Goal: Transaction & Acquisition: Download file/media

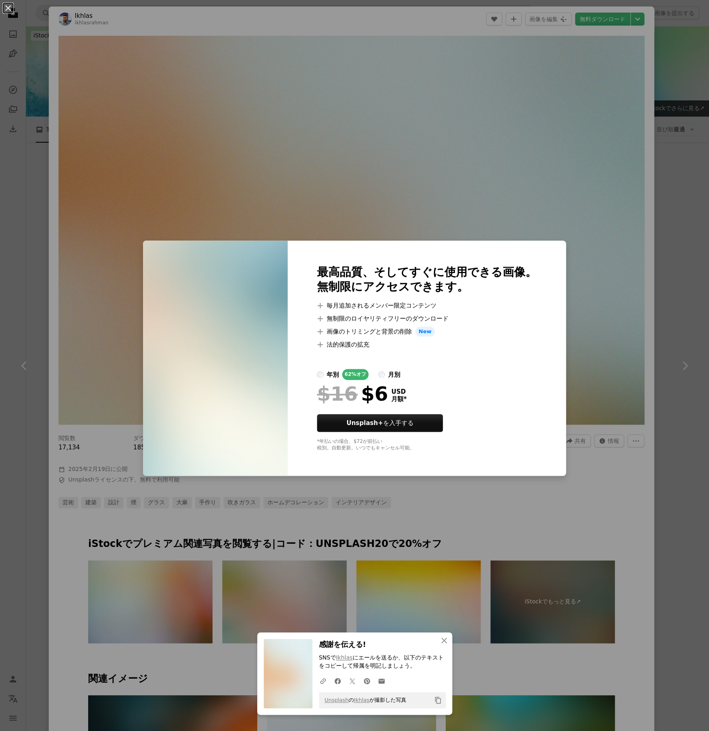
scroll to position [1057, 0]
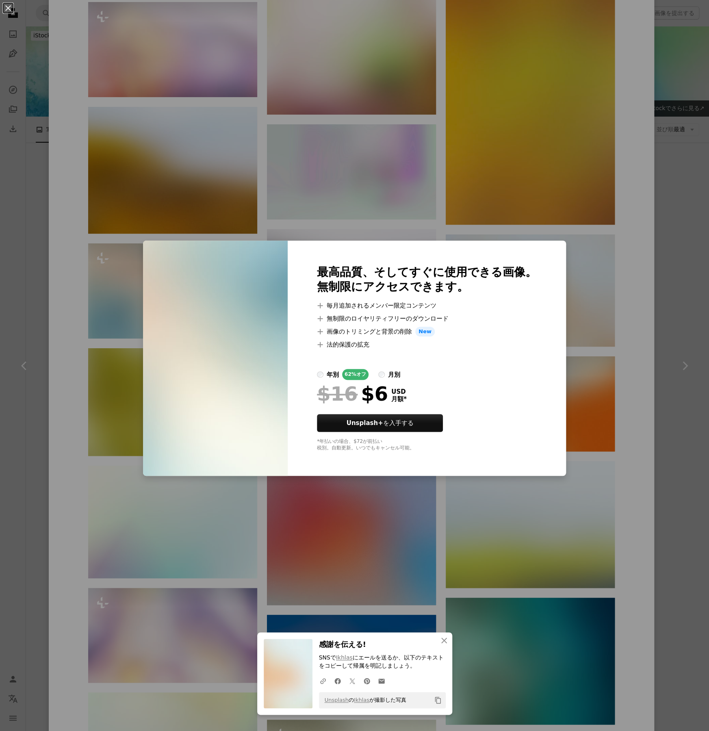
click at [321, 499] on div "An X shape 最高品質、そしてすぐに使用できる画像。 無制限にアクセスできます。 A plus sign 毎月追加されるメンバー限定コンテンツ A p…" at bounding box center [354, 365] width 709 height 731
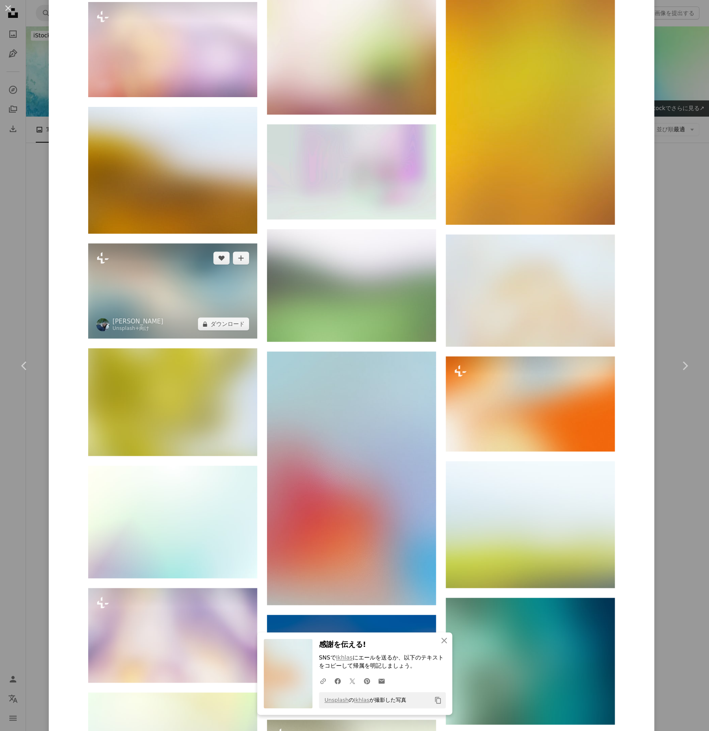
click at [133, 272] on img at bounding box center [172, 290] width 169 height 95
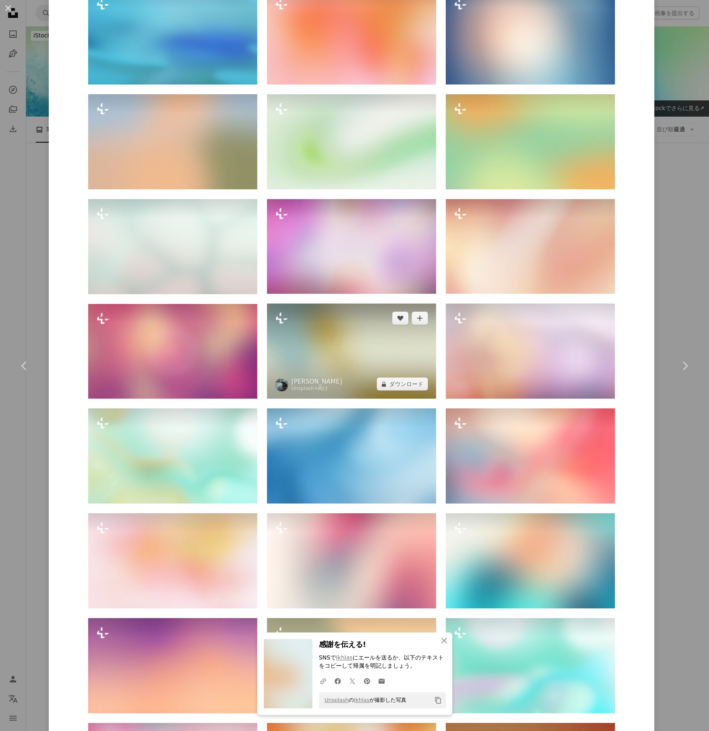
scroll to position [1585, 0]
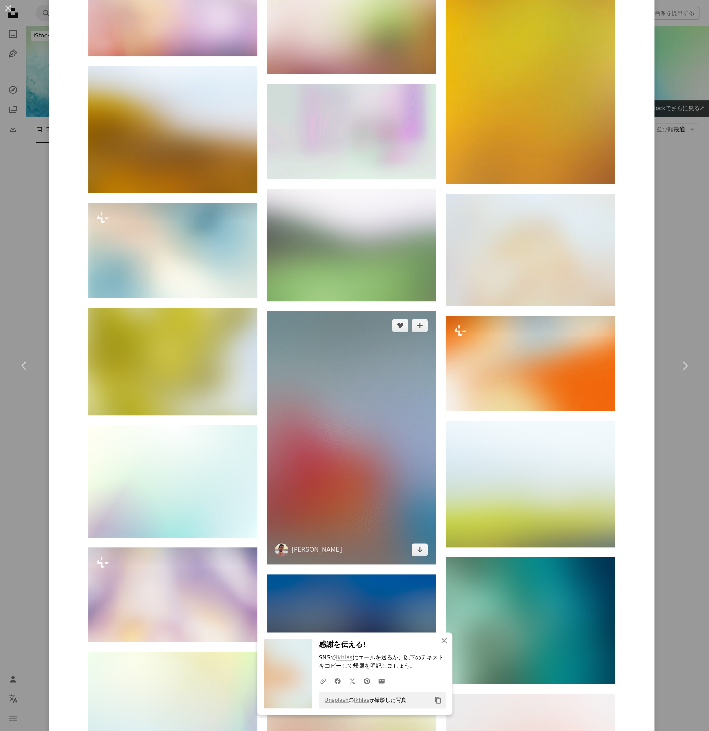
scroll to position [1382, 0]
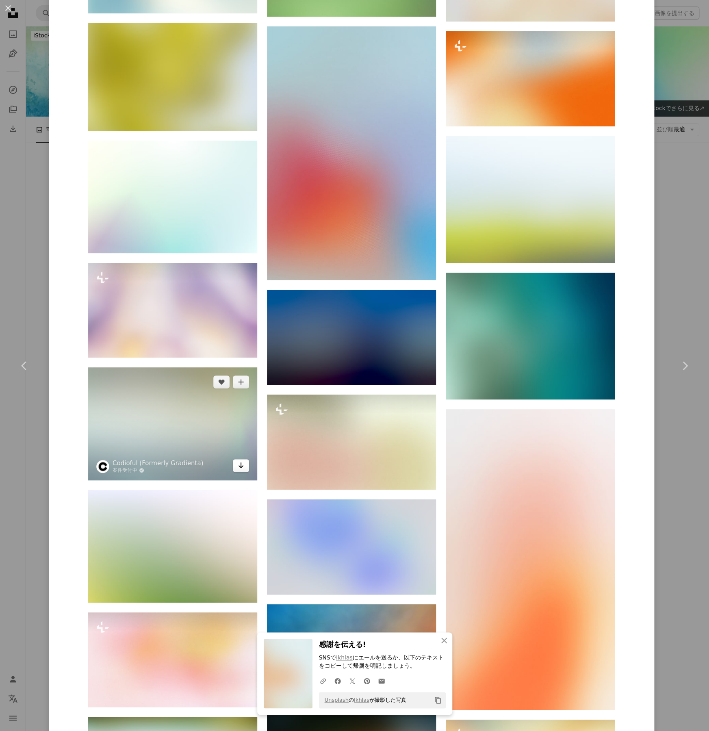
click at [240, 460] on icon "Arrow pointing down" at bounding box center [241, 465] width 7 height 10
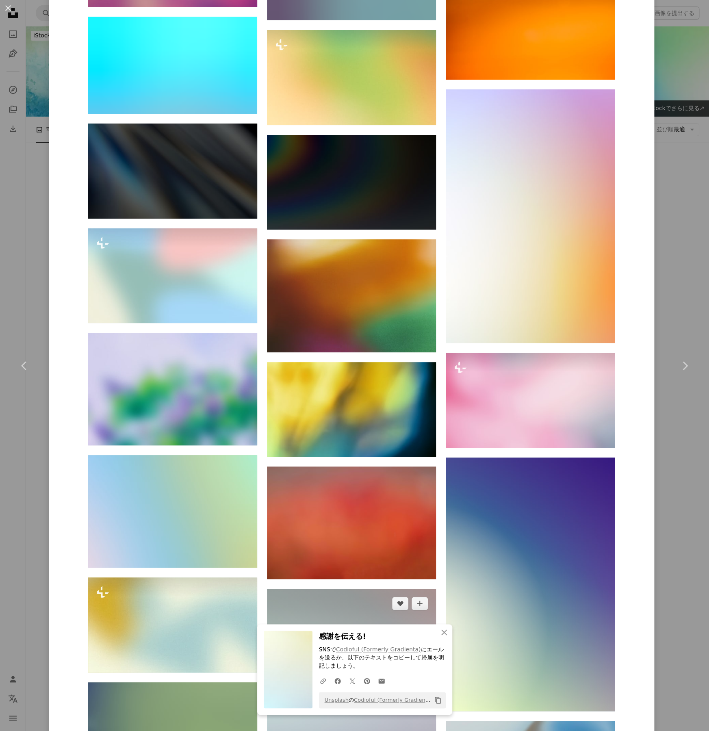
scroll to position [7291, 0]
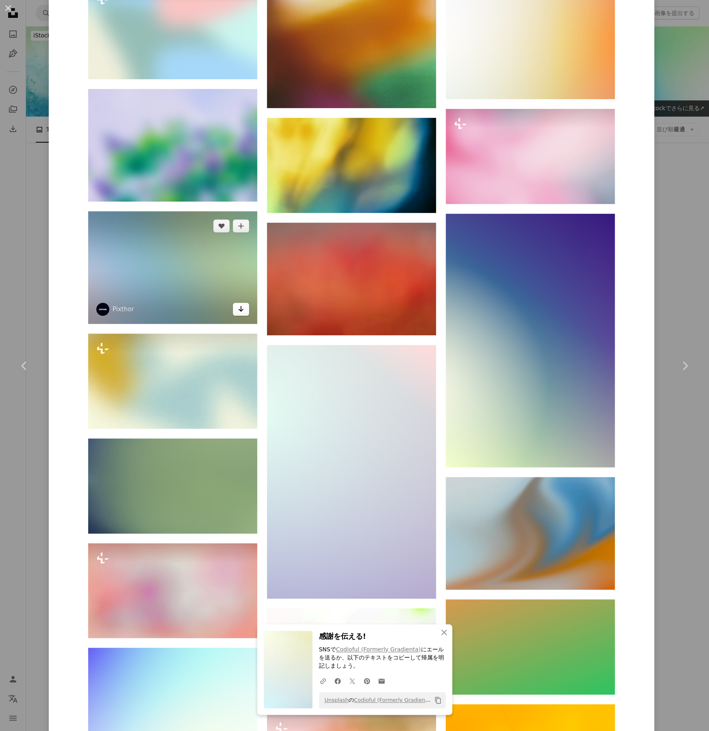
click at [240, 304] on icon "Arrow pointing down" at bounding box center [241, 309] width 7 height 10
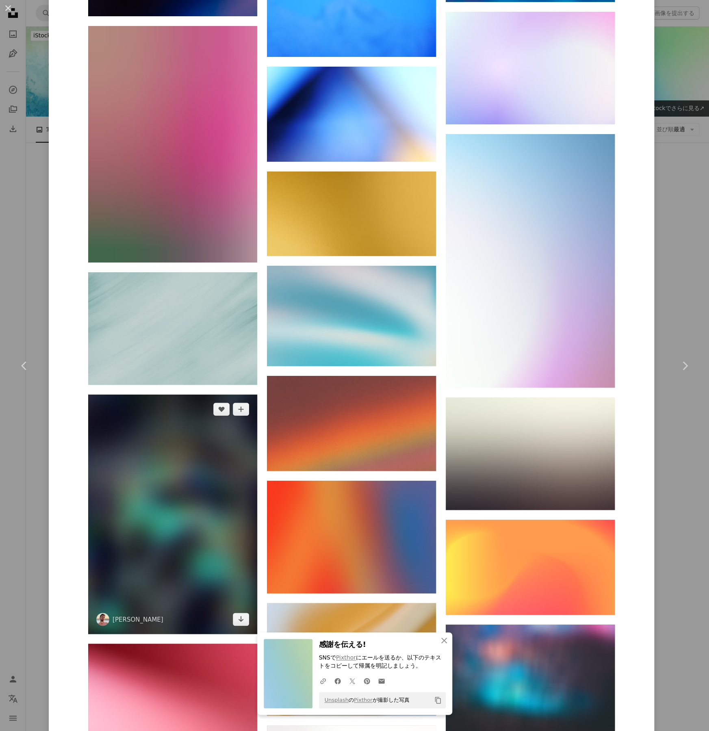
scroll to position [11633, 0]
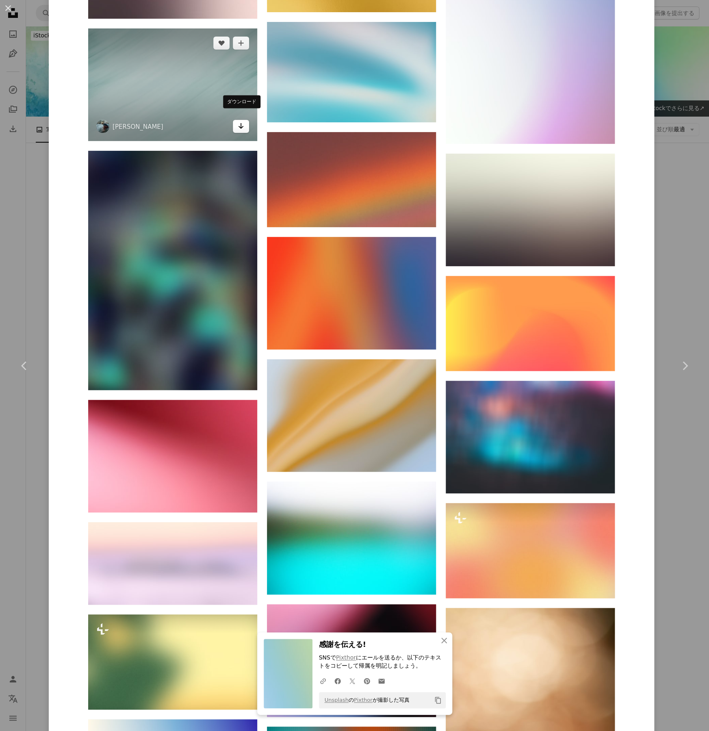
click at [239, 122] on icon "Arrow pointing down" at bounding box center [241, 126] width 7 height 10
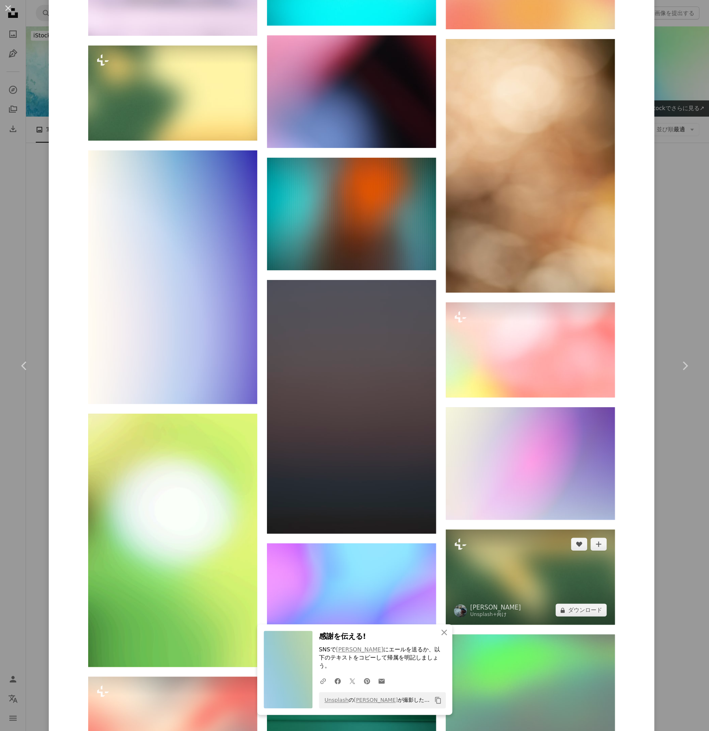
scroll to position [12406, 0]
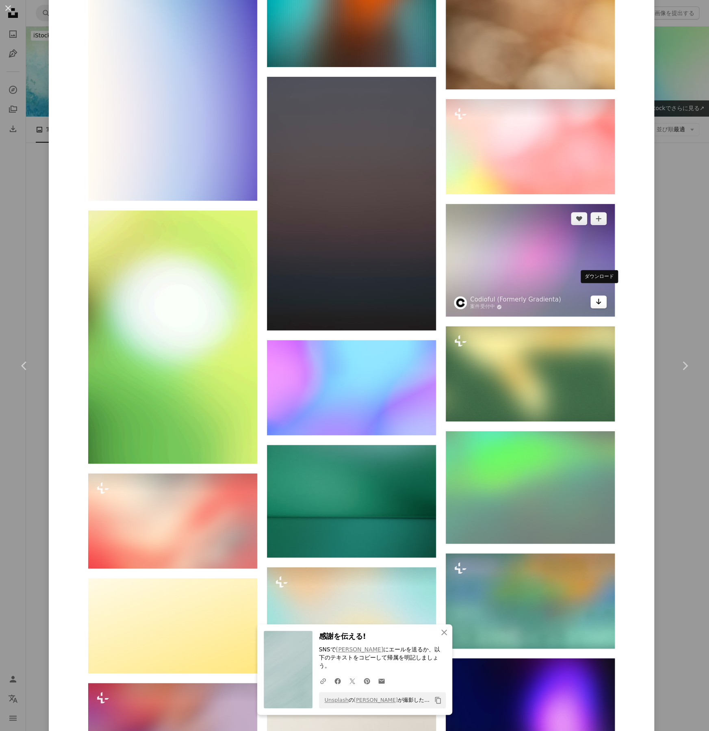
click at [592, 298] on link "Arrow pointing down" at bounding box center [598, 301] width 16 height 13
click at [497, 227] on img at bounding box center [530, 260] width 169 height 113
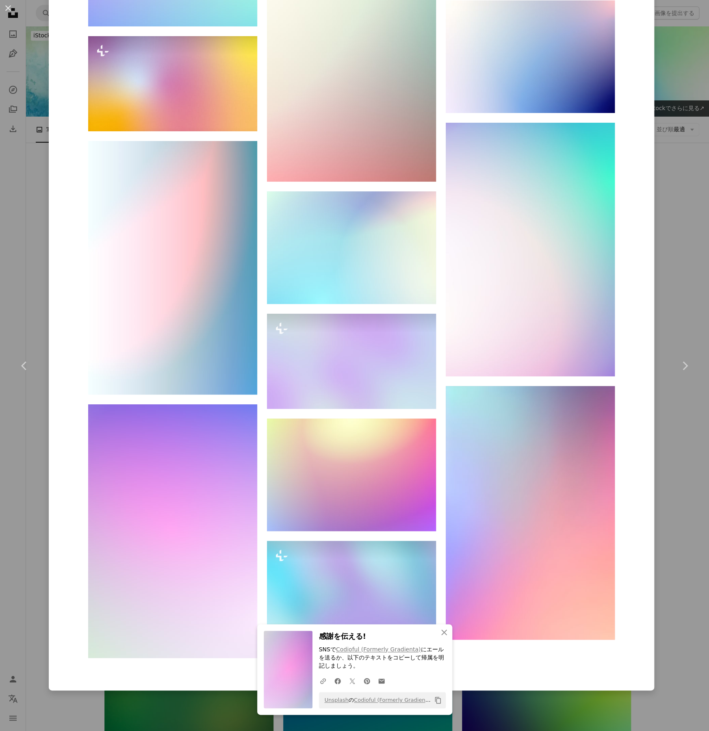
scroll to position [447, 0]
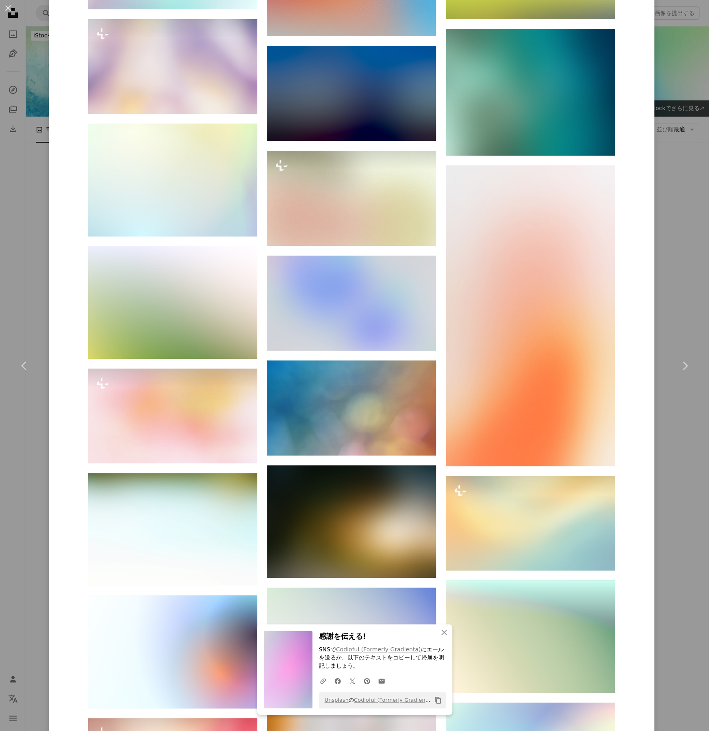
scroll to position [1910, 0]
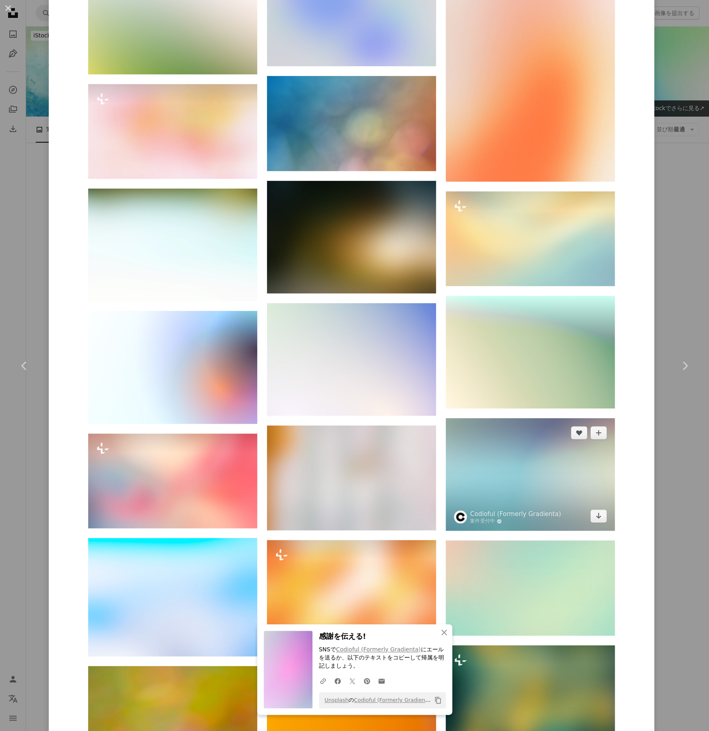
click at [589, 475] on img at bounding box center [530, 474] width 169 height 113
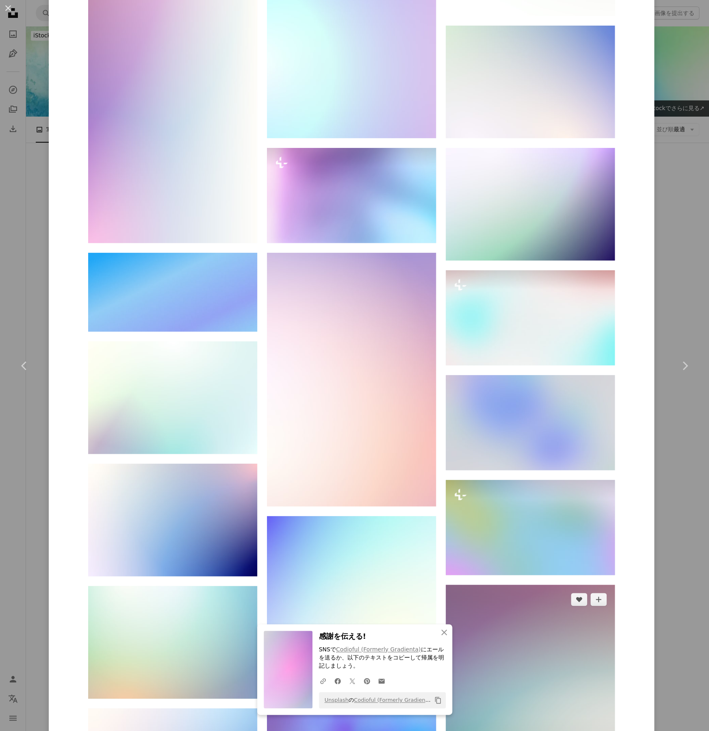
scroll to position [975, 0]
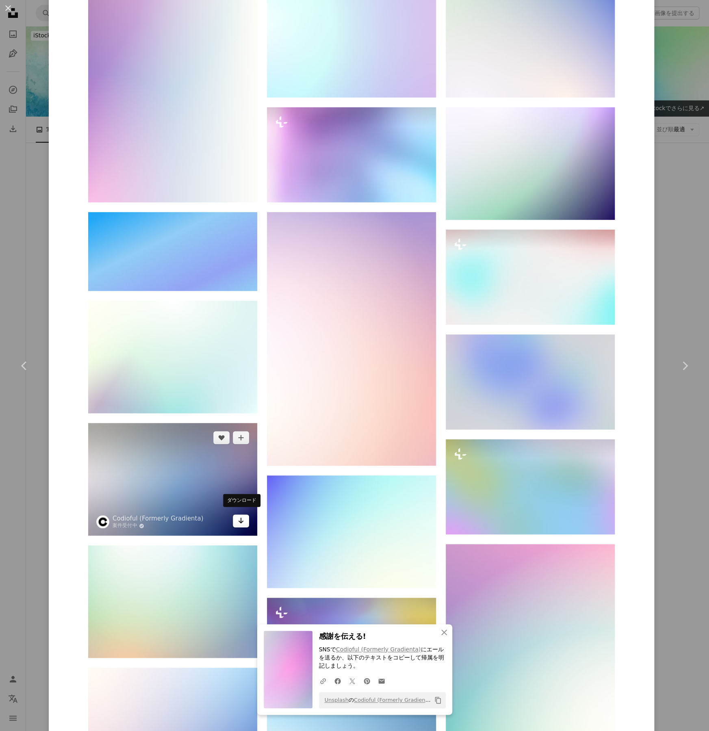
click at [233, 515] on link "Arrow pointing down" at bounding box center [241, 520] width 16 height 13
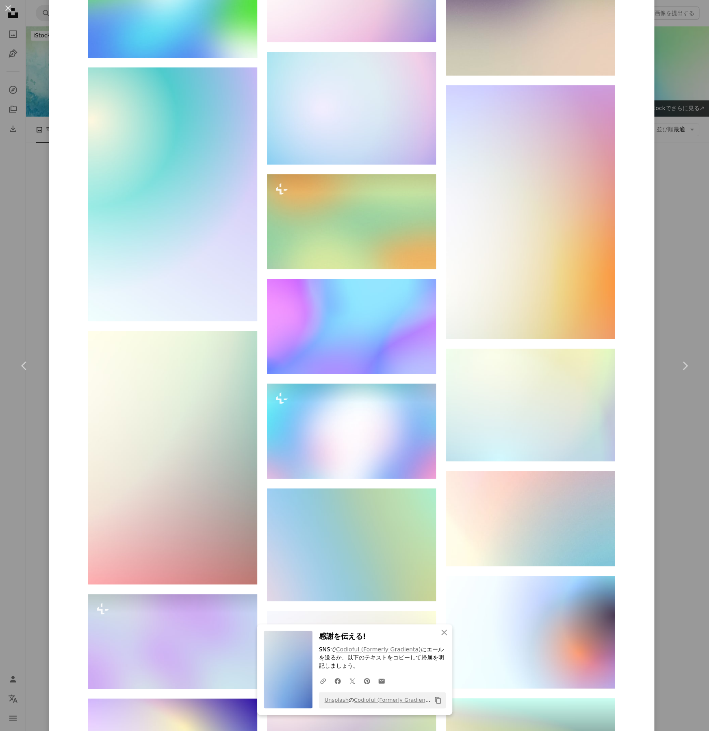
scroll to position [2438, 0]
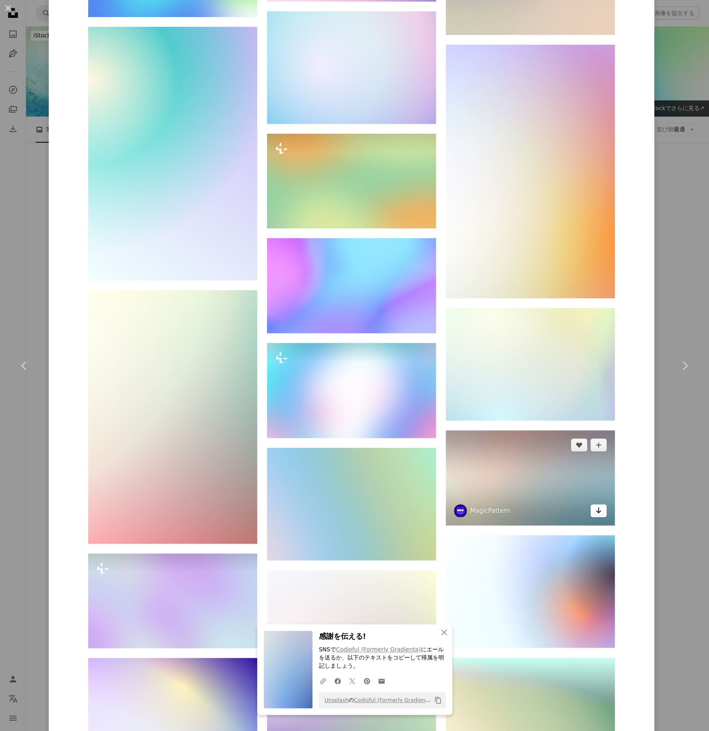
click at [597, 508] on icon "Arrow pointing down" at bounding box center [598, 511] width 7 height 10
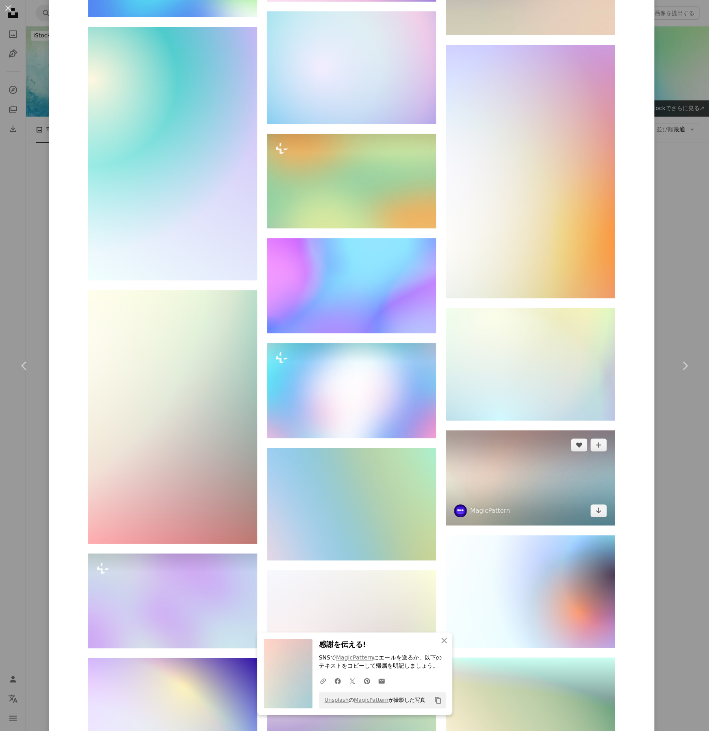
scroll to position [2601, 0]
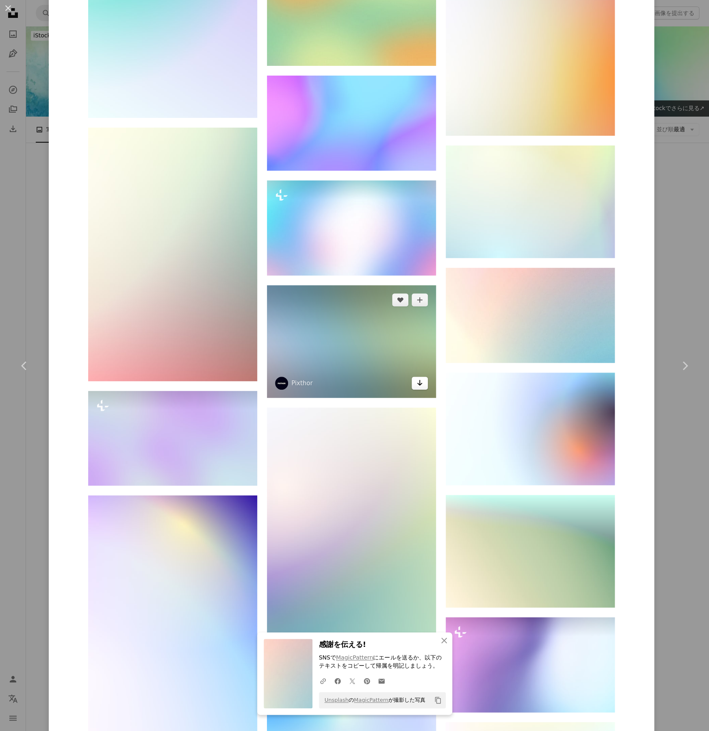
click at [418, 382] on icon "Arrow pointing down" at bounding box center [420, 383] width 7 height 10
click at [385, 348] on img at bounding box center [351, 341] width 169 height 113
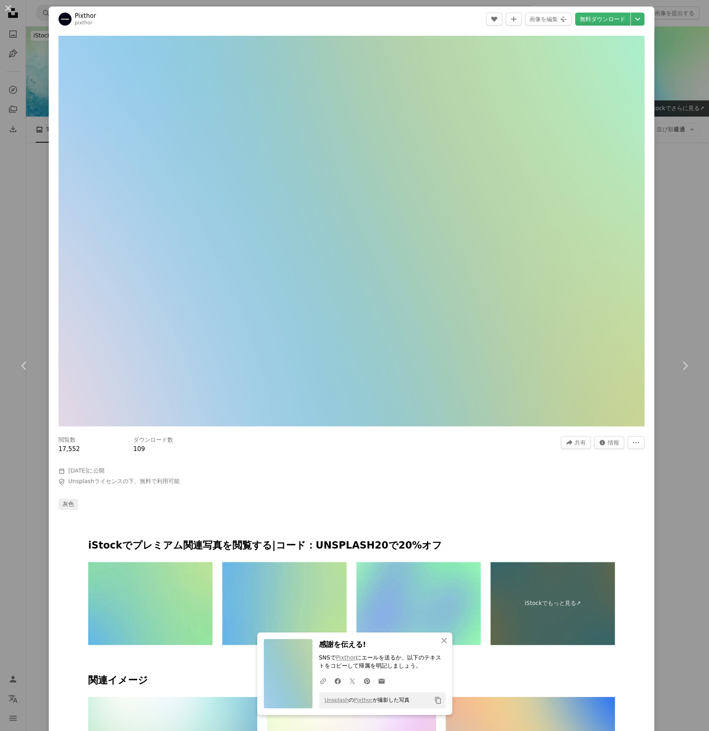
scroll to position [406, 0]
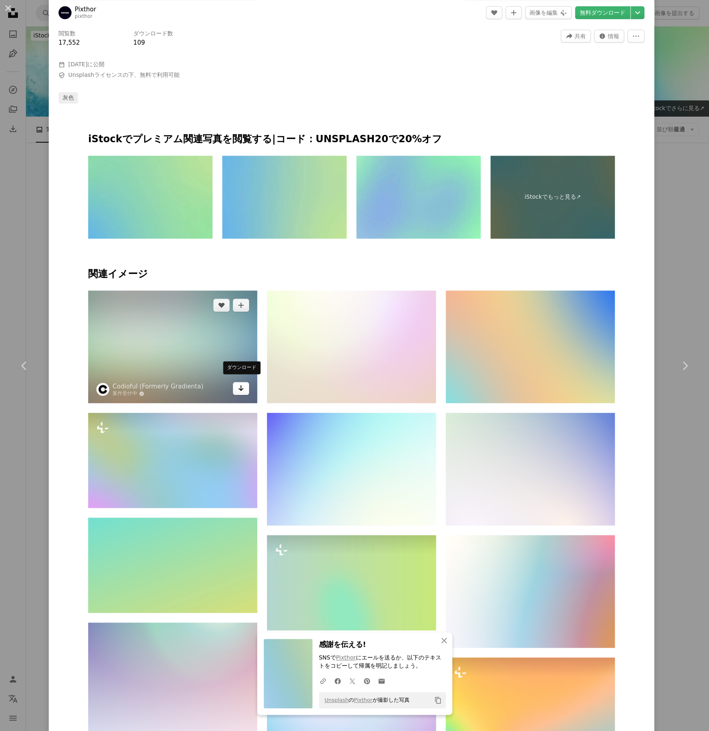
click at [233, 382] on link "Arrow pointing down" at bounding box center [241, 388] width 16 height 13
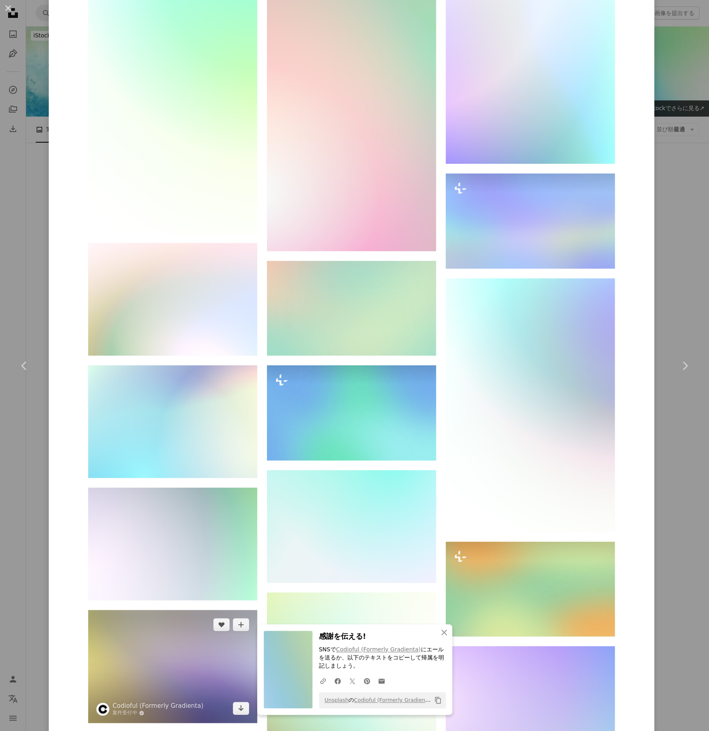
scroll to position [1544, 0]
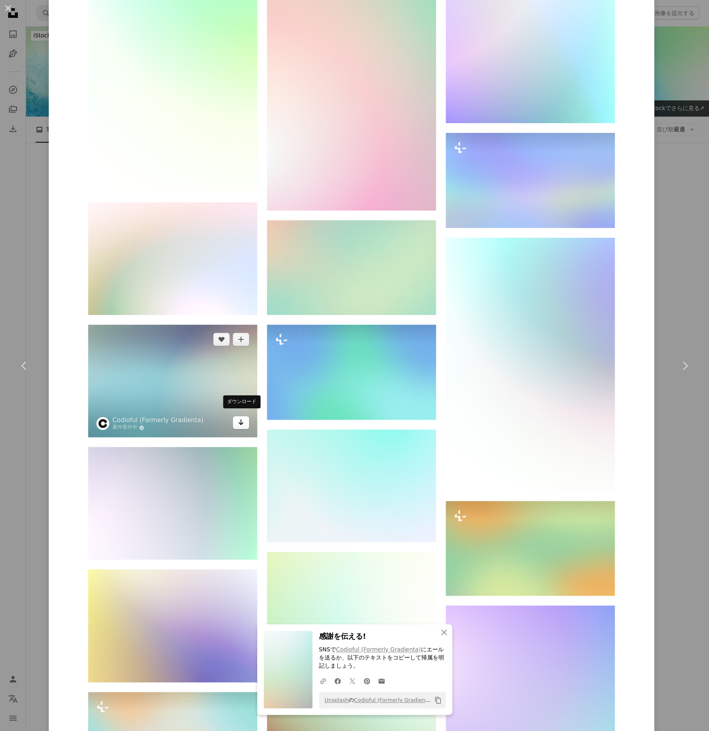
click at [241, 419] on link "Arrow pointing down" at bounding box center [241, 422] width 16 height 13
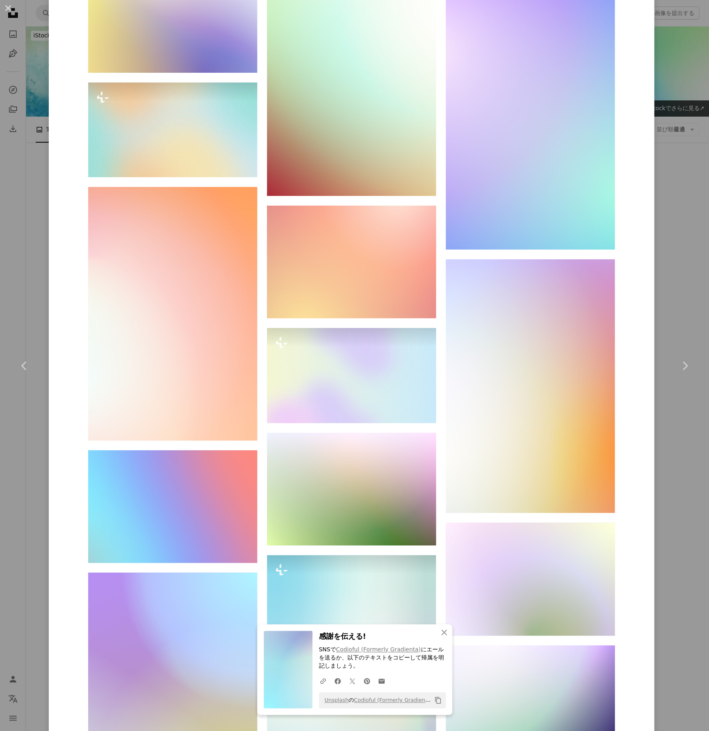
scroll to position [2357, 0]
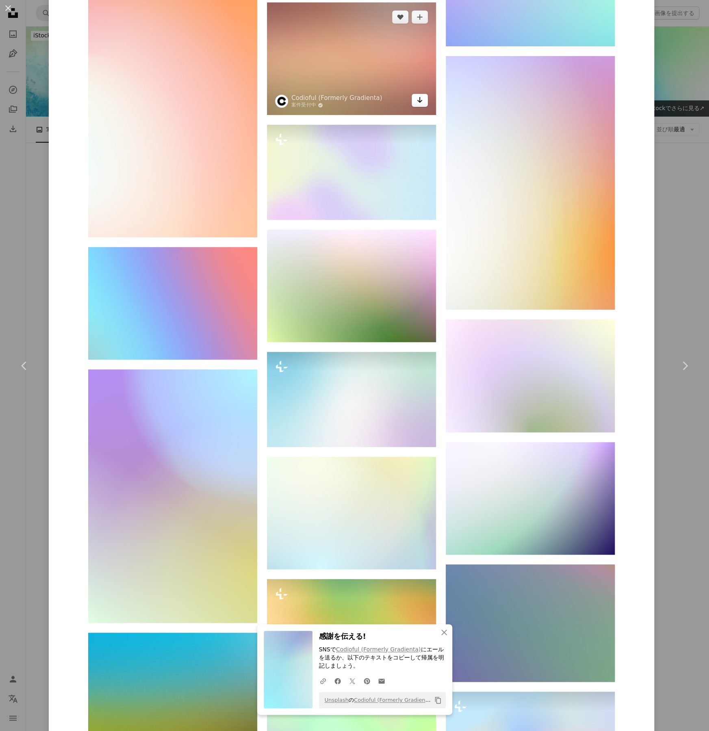
click at [423, 97] on link "Arrow pointing down" at bounding box center [420, 100] width 16 height 13
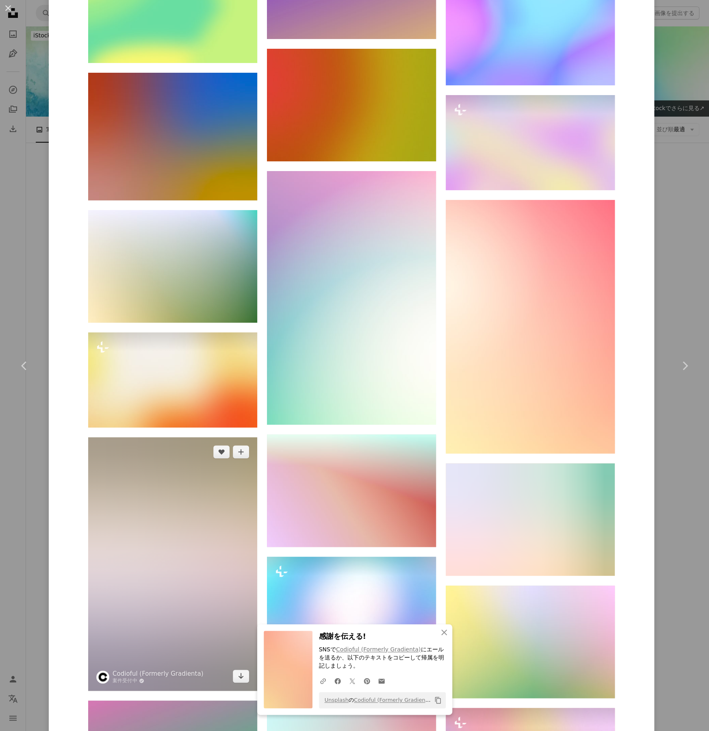
scroll to position [5871, 0]
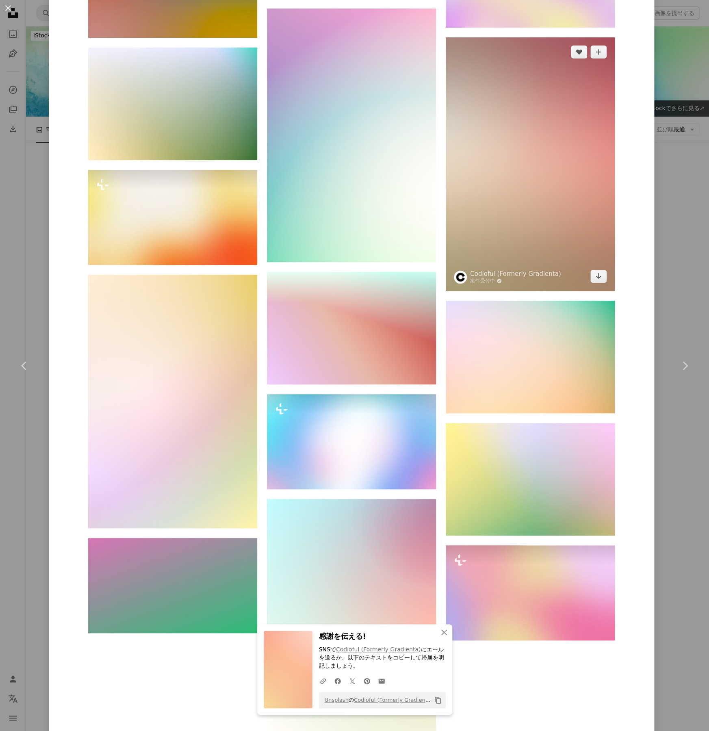
click at [523, 280] on img at bounding box center [530, 164] width 169 height 254
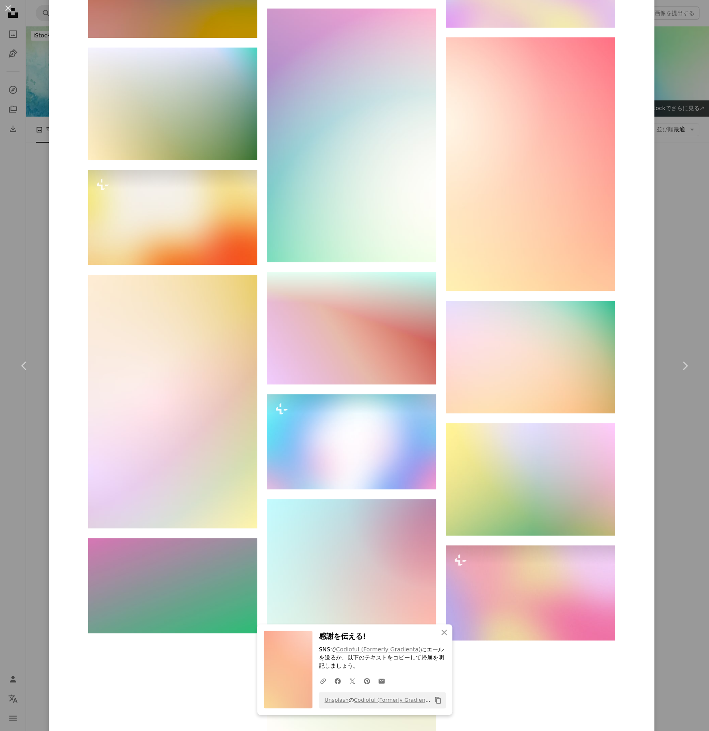
drag, startPoint x: 244, startPoint y: 151, endPoint x: 664, endPoint y: 411, distance: 493.6
